Goal: Information Seeking & Learning: Learn about a topic

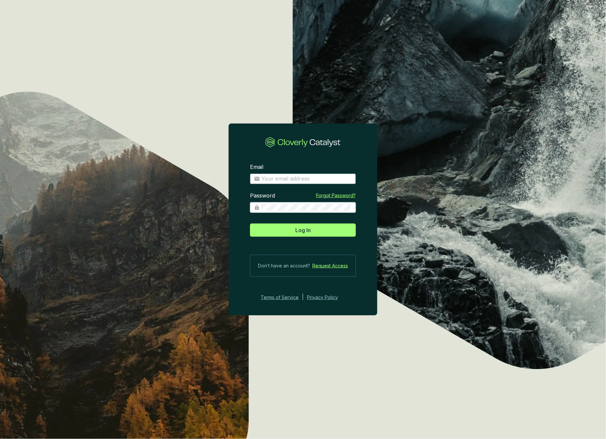
type input "[EMAIL_ADDRESS][DOMAIN_NAME]"
click at [302, 232] on span "Log In" at bounding box center [302, 230] width 15 height 8
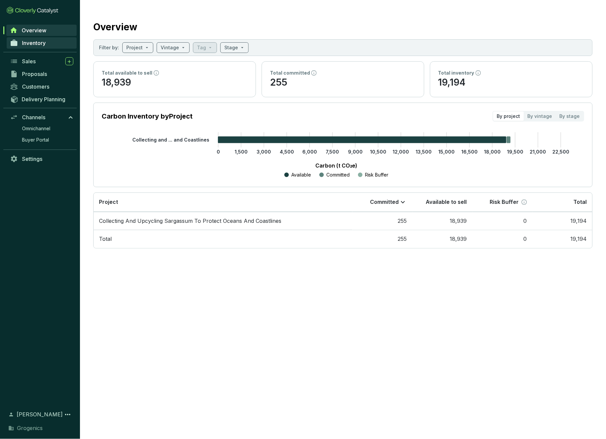
click at [40, 45] on span "Inventory" at bounding box center [34, 43] width 24 height 7
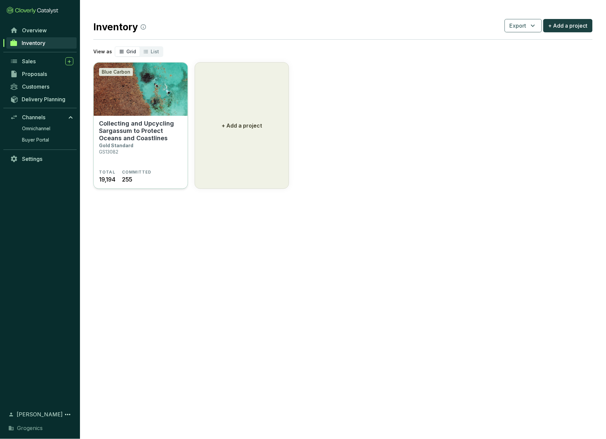
click at [153, 137] on p "Collecting and Upcycling Sargassum to Protect Oceans and Coastlines" at bounding box center [140, 131] width 83 height 22
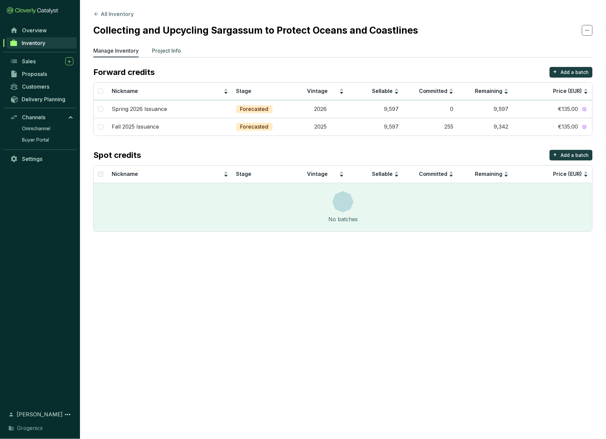
click at [162, 52] on p "Project Info" at bounding box center [166, 51] width 29 height 8
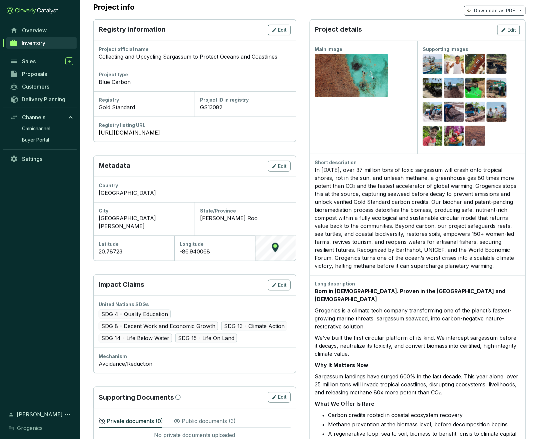
scroll to position [65, 0]
